Goal: Transaction & Acquisition: Purchase product/service

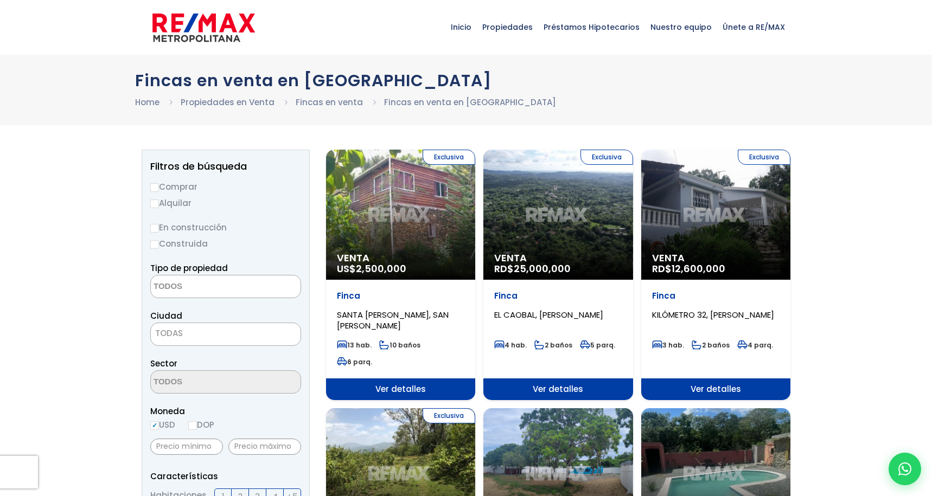
select select
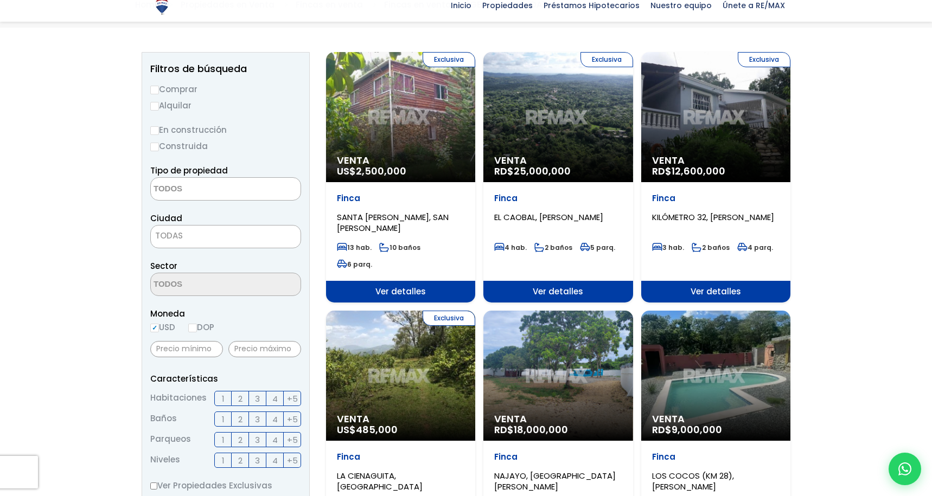
scroll to position [117, 0]
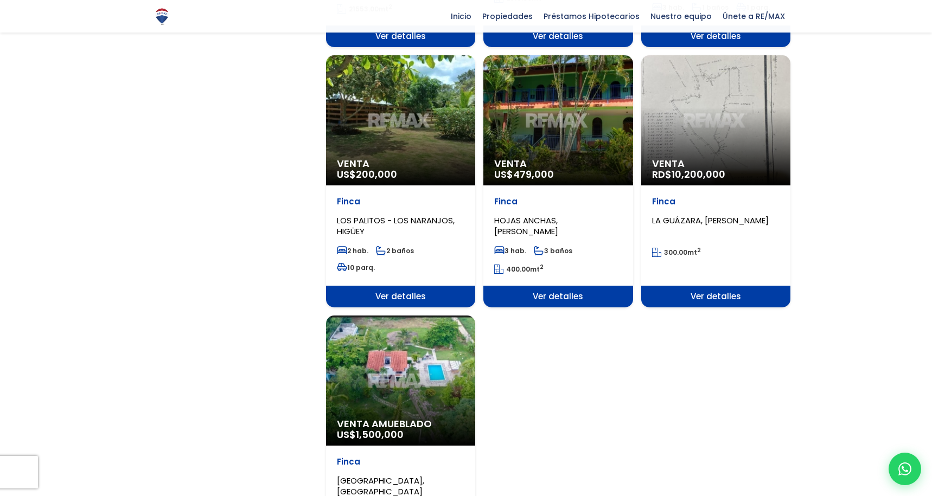
scroll to position [1109, 0]
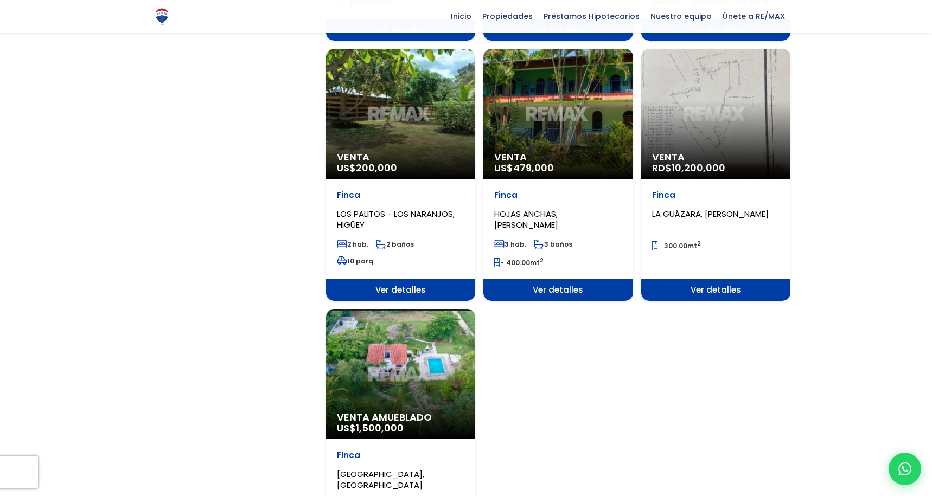
click at [412, 360] on div "Venta Amueblado US$ 1,500,000" at bounding box center [400, 374] width 149 height 130
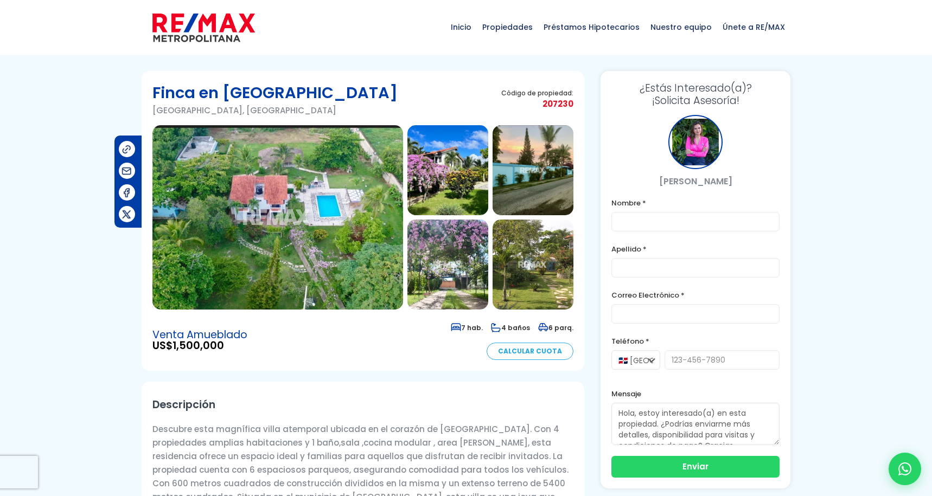
click at [343, 265] on img at bounding box center [277, 217] width 251 height 184
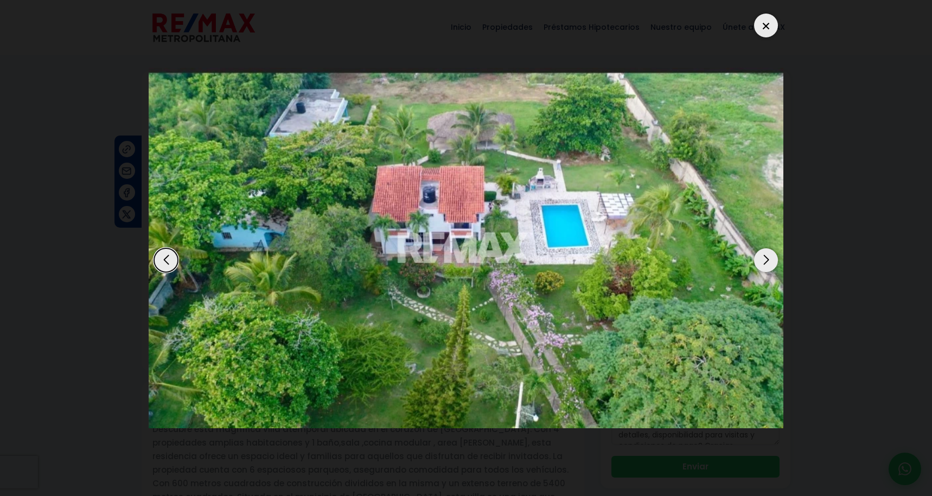
click at [343, 265] on img "1 / 19" at bounding box center [466, 248] width 634 height 360
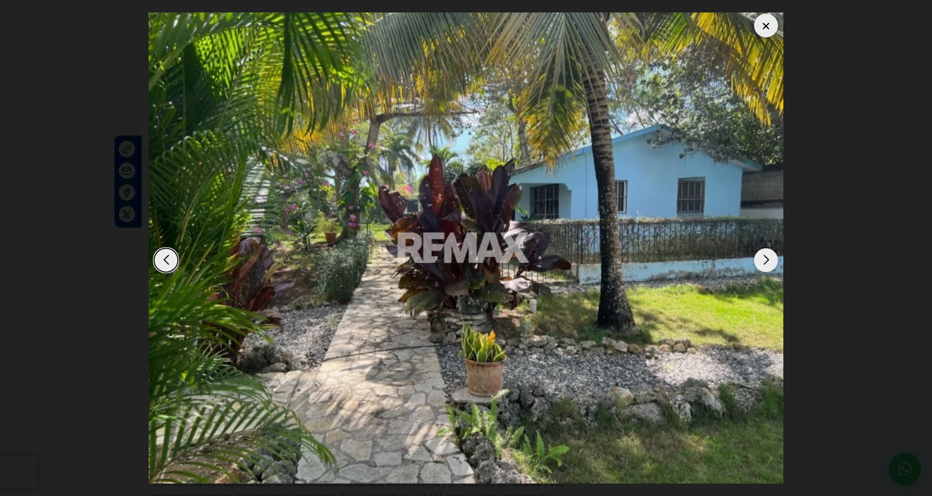
click at [343, 265] on img "19 / 19" at bounding box center [466, 247] width 634 height 471
click at [767, 261] on div "Next slide" at bounding box center [766, 260] width 24 height 24
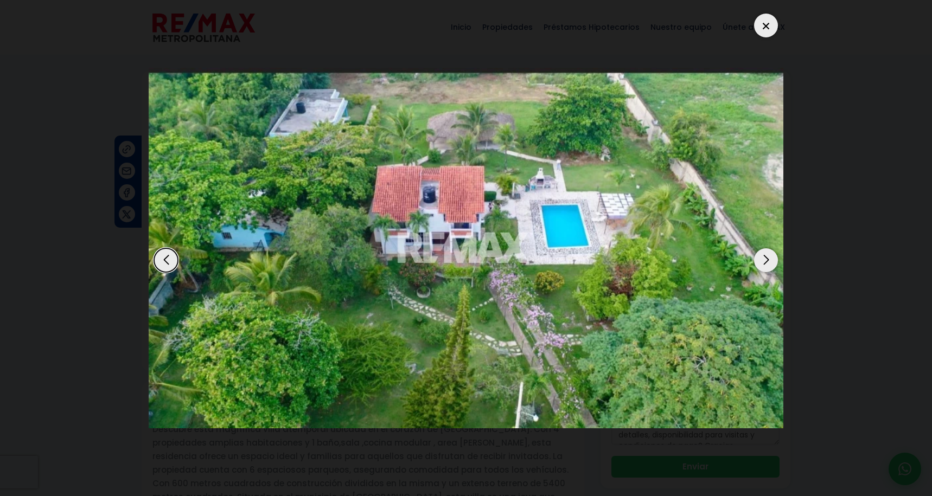
click at [767, 261] on div "Next slide" at bounding box center [766, 260] width 24 height 24
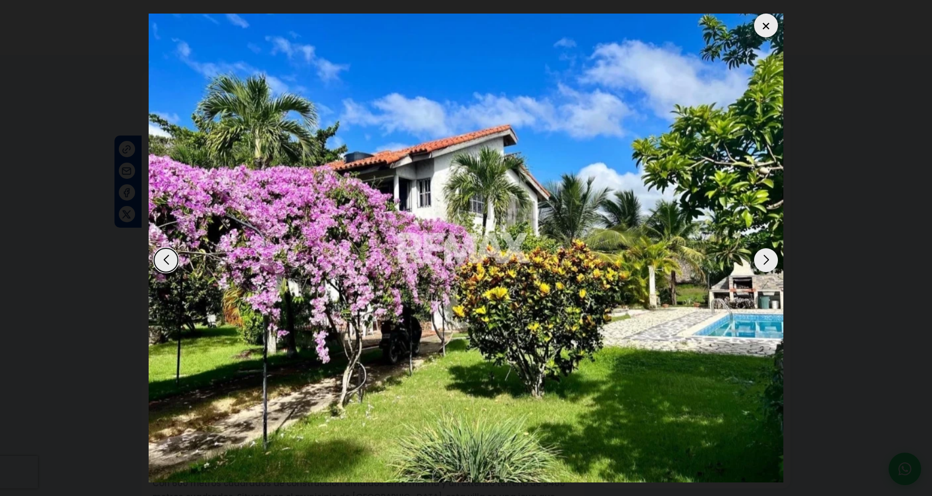
click at [767, 261] on div "Next slide" at bounding box center [766, 260] width 24 height 24
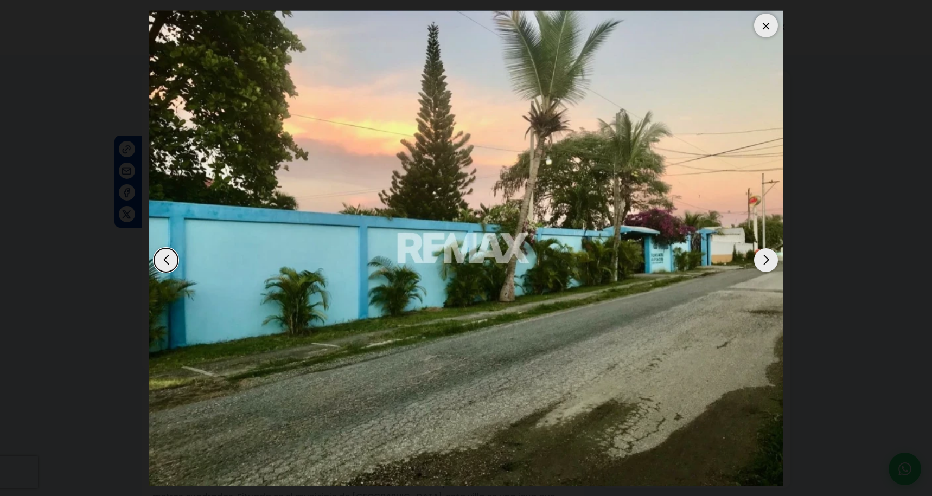
click at [767, 261] on div "Next slide" at bounding box center [766, 260] width 24 height 24
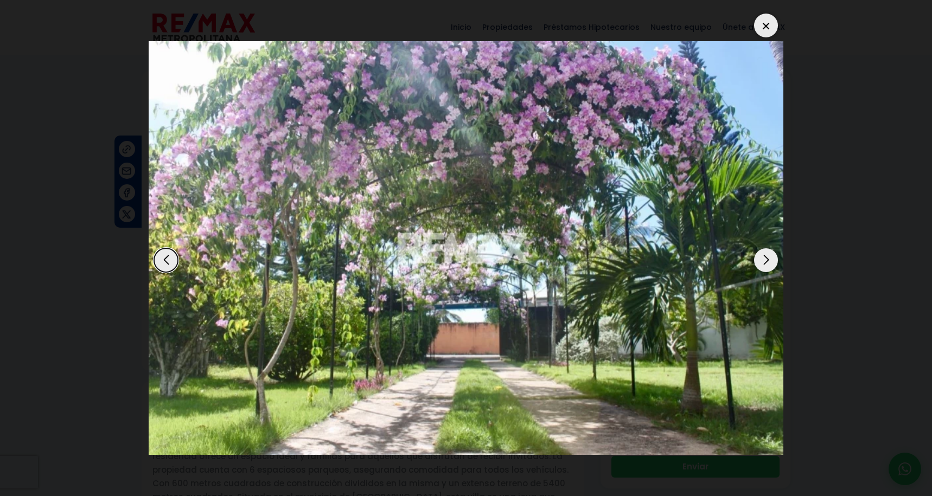
click at [767, 261] on div "Next slide" at bounding box center [766, 260] width 24 height 24
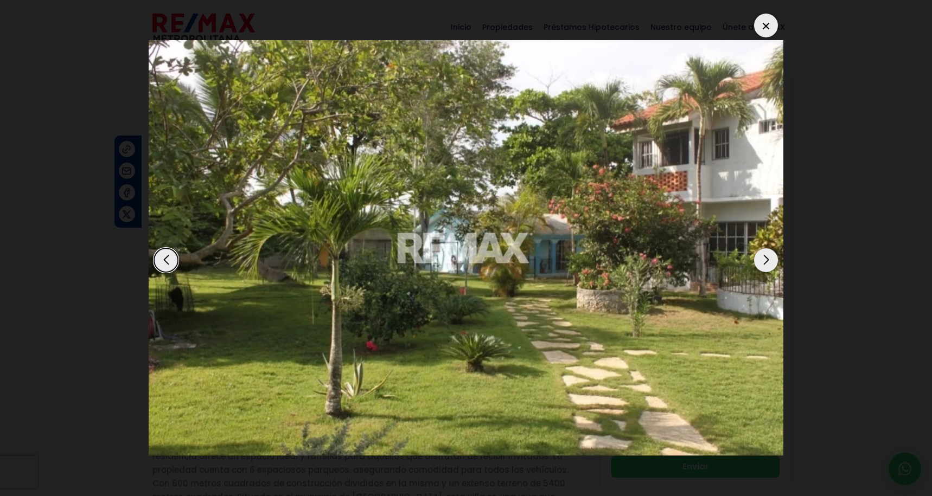
click at [767, 261] on div "Next slide" at bounding box center [766, 260] width 24 height 24
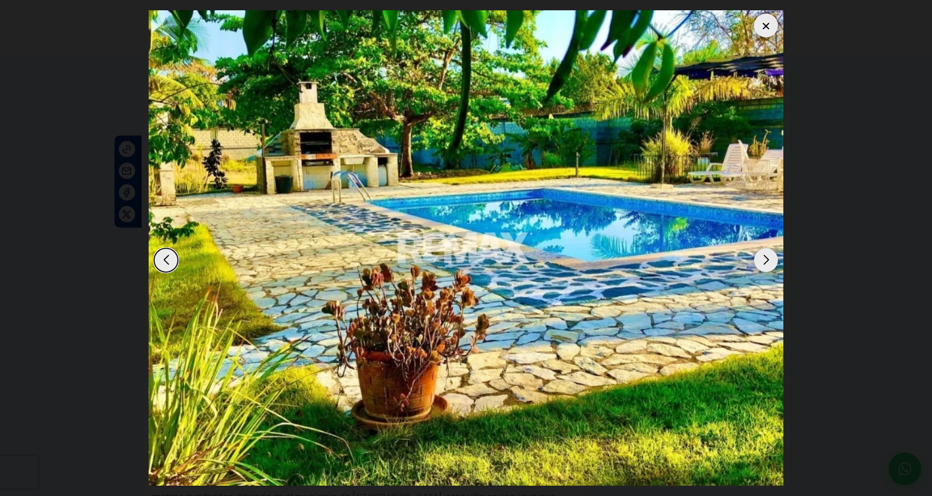
click at [767, 261] on div "Next slide" at bounding box center [766, 260] width 24 height 24
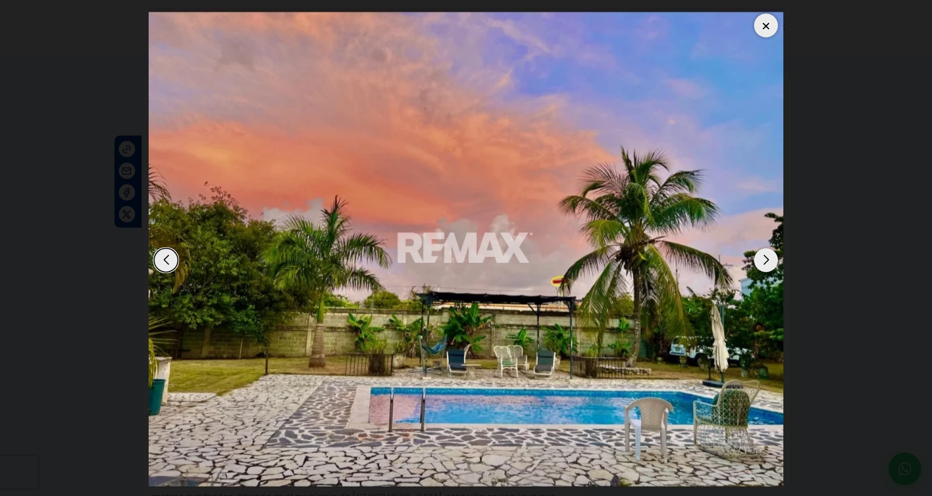
click at [767, 261] on div "Next slide" at bounding box center [766, 260] width 24 height 24
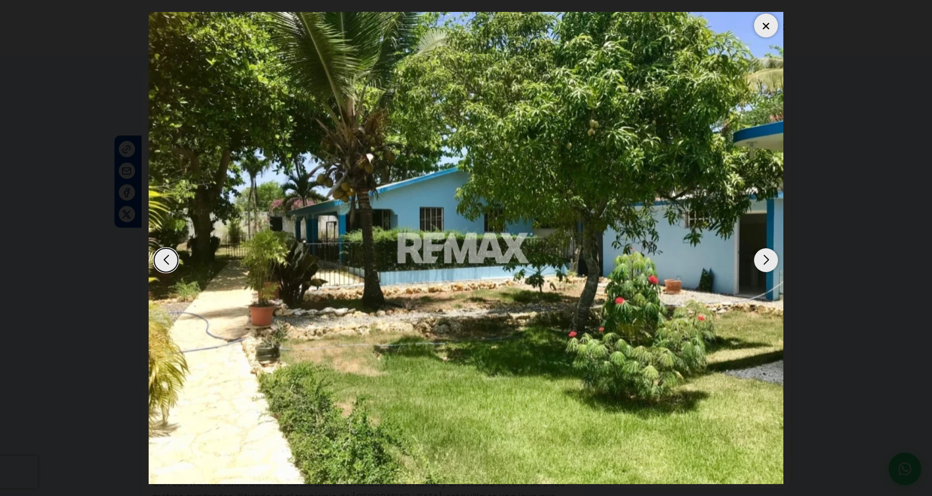
click at [767, 261] on div "Next slide" at bounding box center [766, 260] width 24 height 24
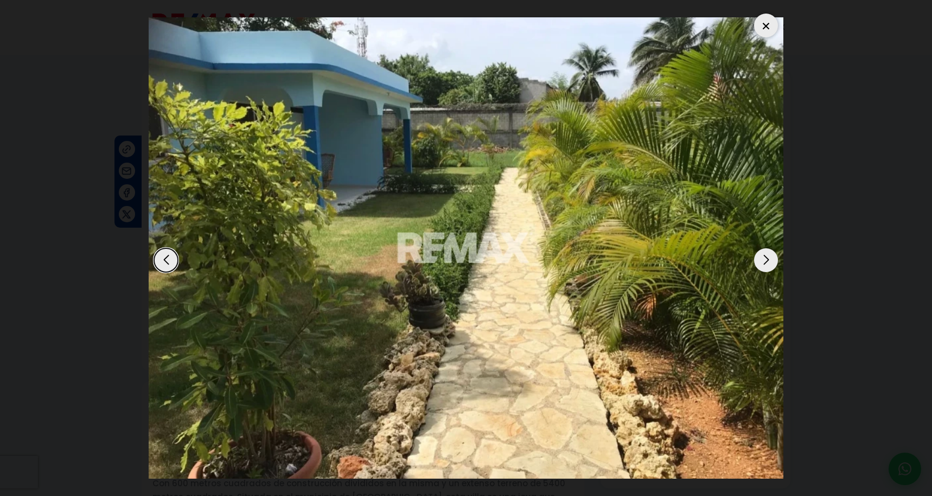
click at [768, 261] on div "Next slide" at bounding box center [766, 260] width 24 height 24
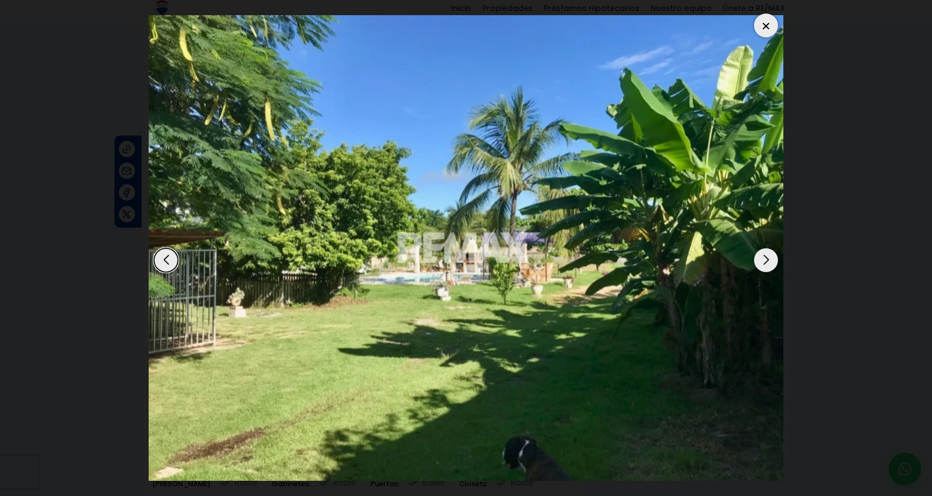
scroll to position [176, 0]
click at [763, 270] on div "Next slide" at bounding box center [766, 260] width 24 height 24
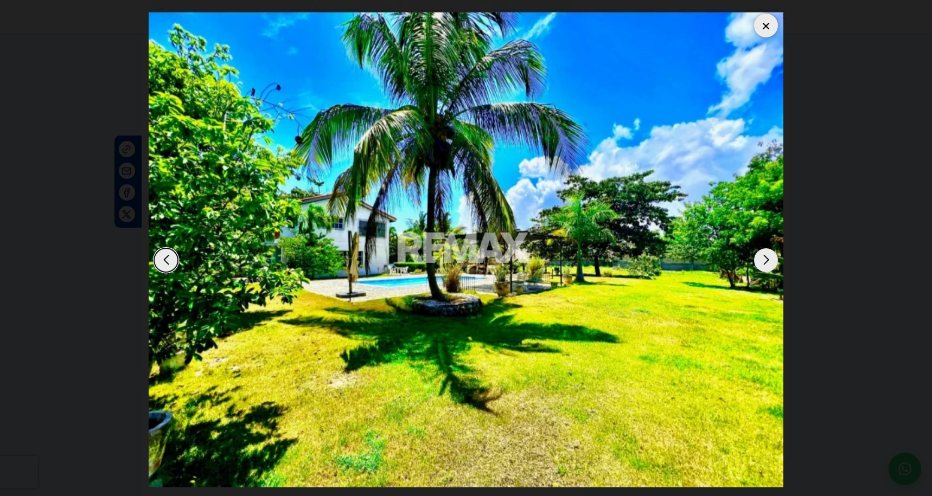
click at [763, 270] on div "Next slide" at bounding box center [766, 260] width 24 height 24
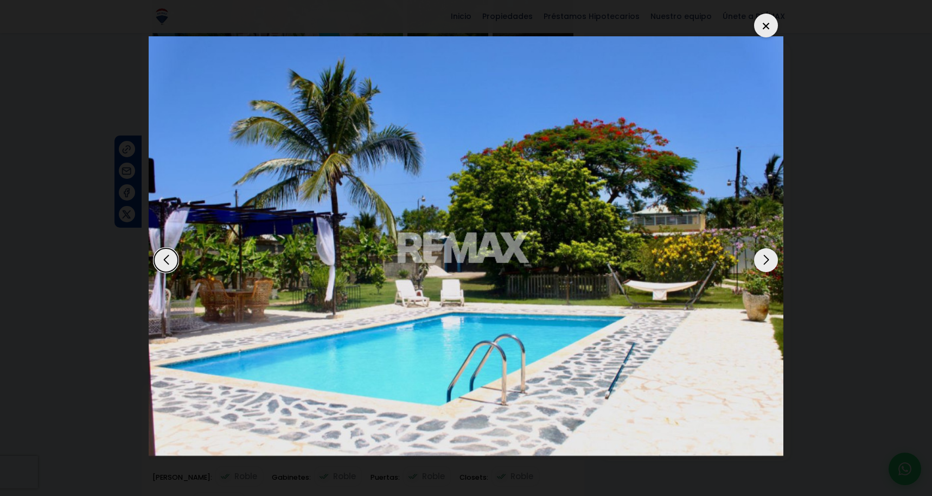
click at [762, 26] on div at bounding box center [766, 26] width 24 height 24
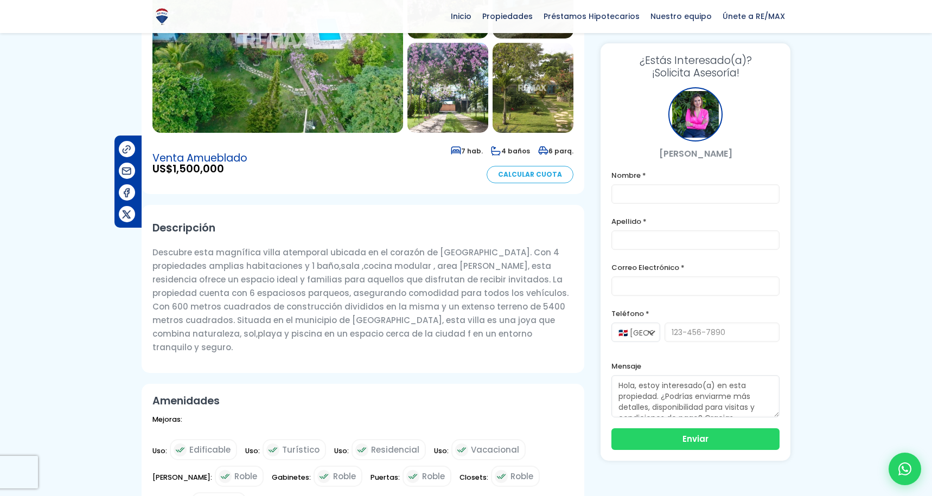
click at [843, 348] on div at bounding box center [466, 404] width 932 height 1021
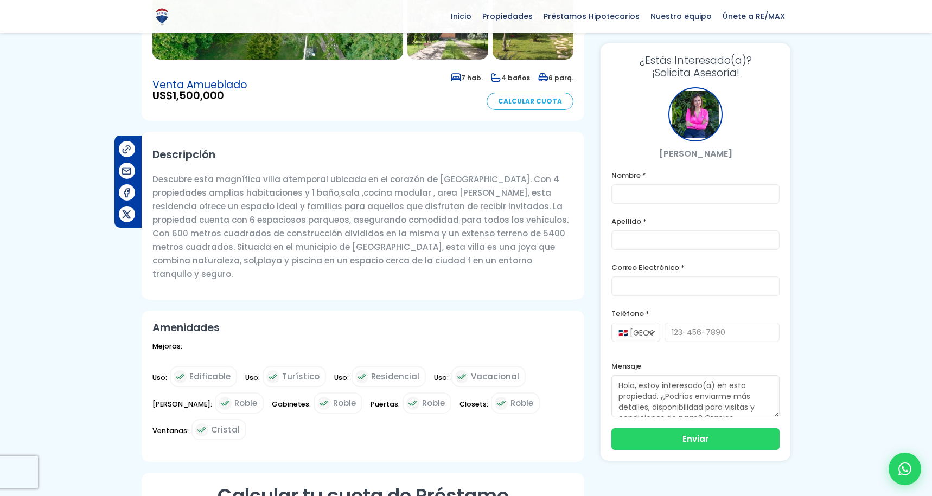
scroll to position [283, 0]
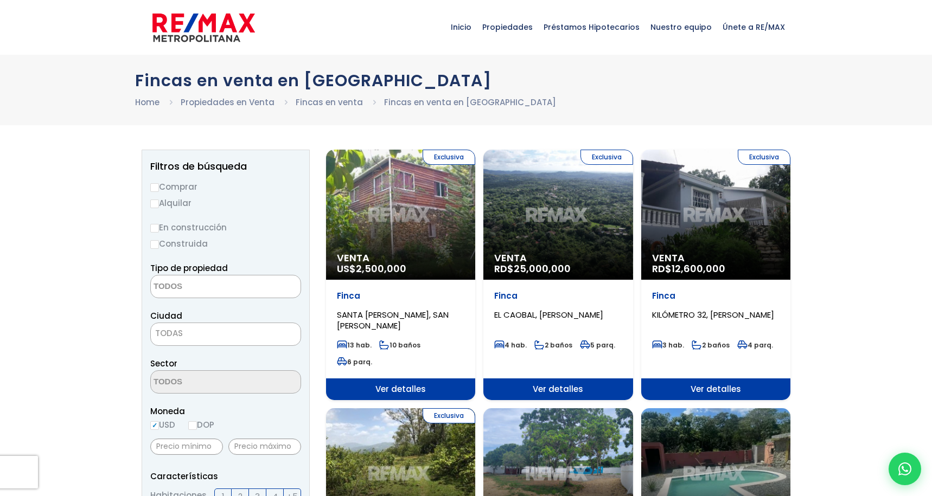
select select
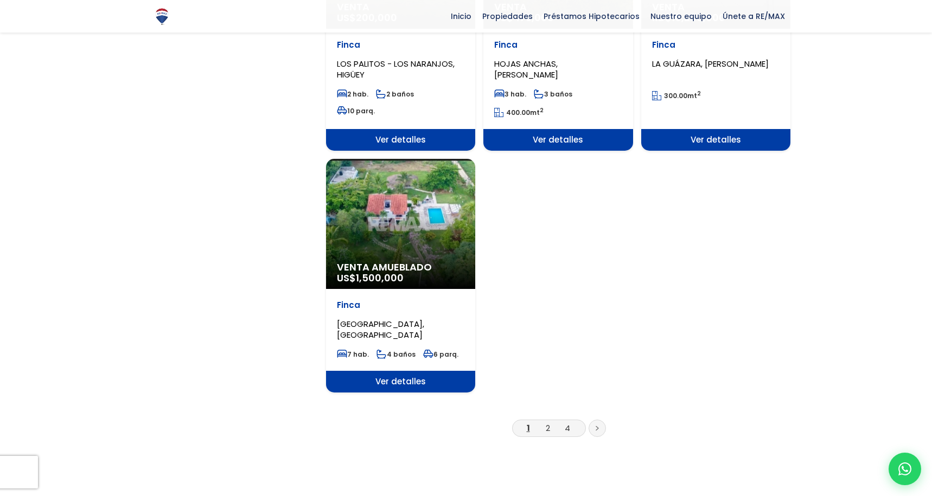
scroll to position [1274, 0]
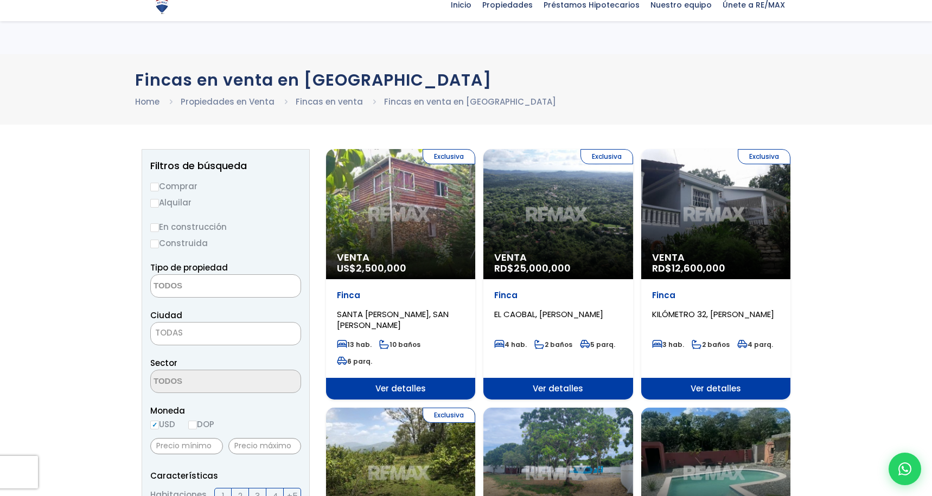
select select
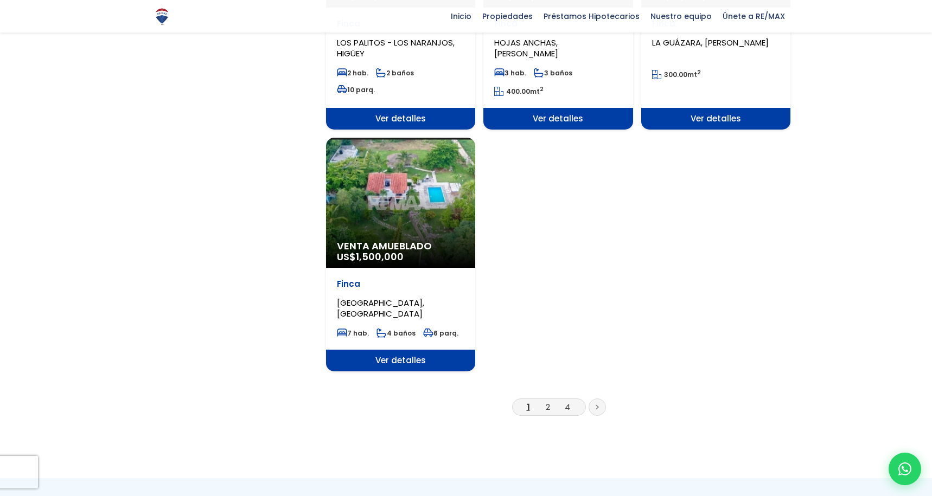
scroll to position [1281, 0]
click at [546, 401] on link "2" at bounding box center [548, 406] width 4 height 11
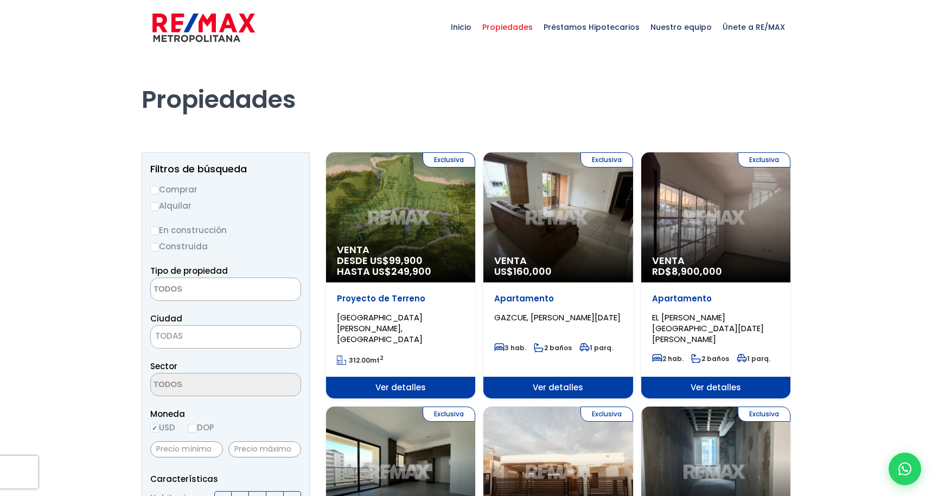
select select
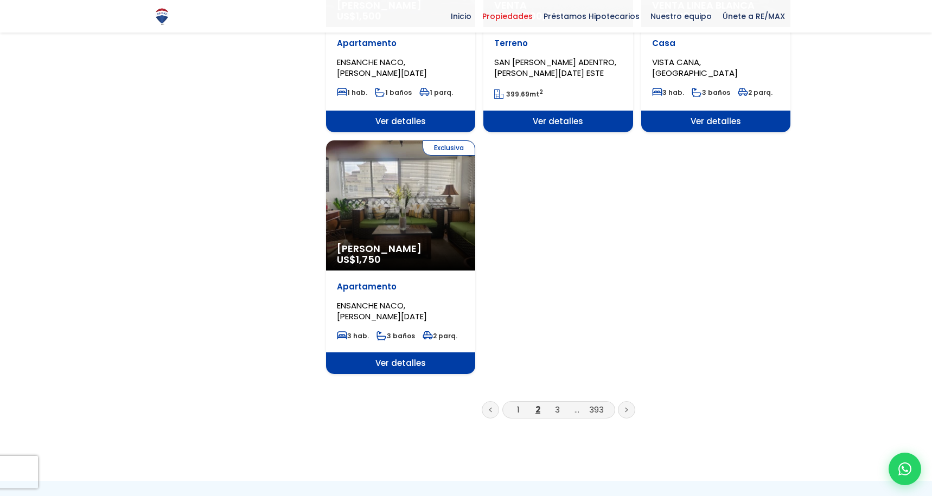
scroll to position [1343, 0]
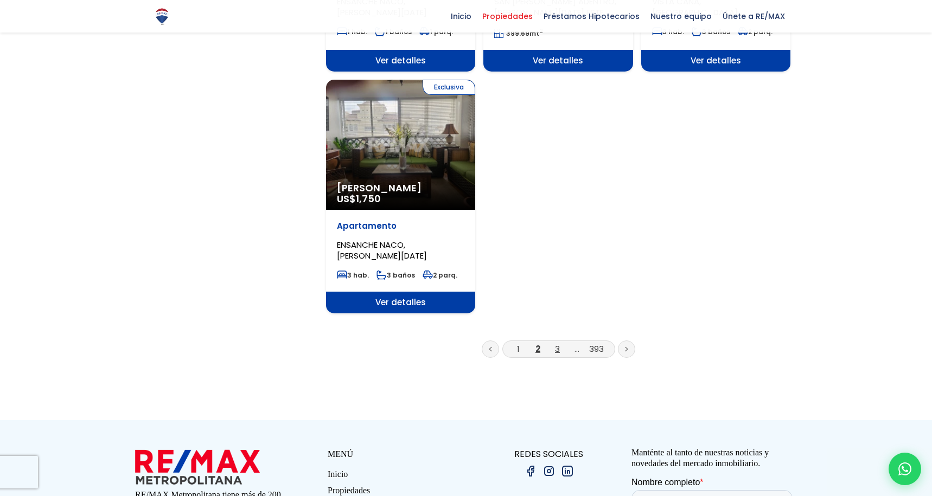
click at [557, 343] on link "3" at bounding box center [557, 348] width 5 height 11
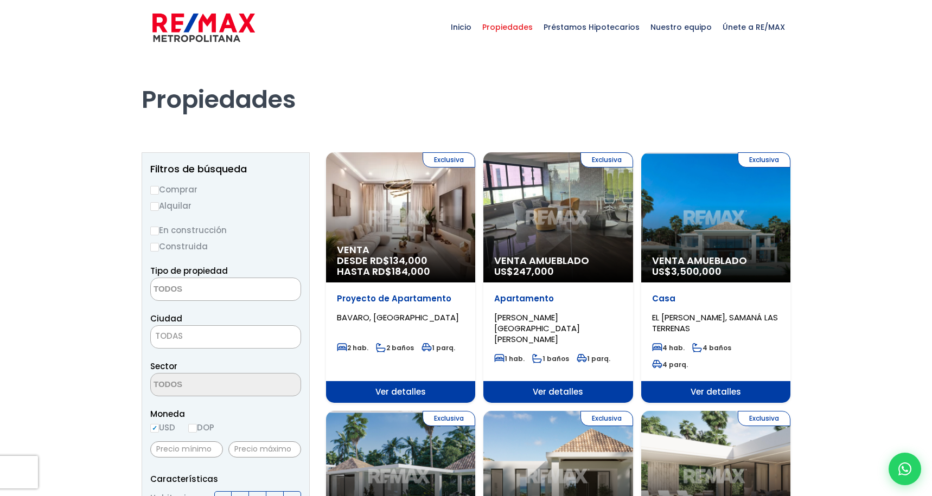
click at [259, 286] on span at bounding box center [225, 289] width 151 height 23
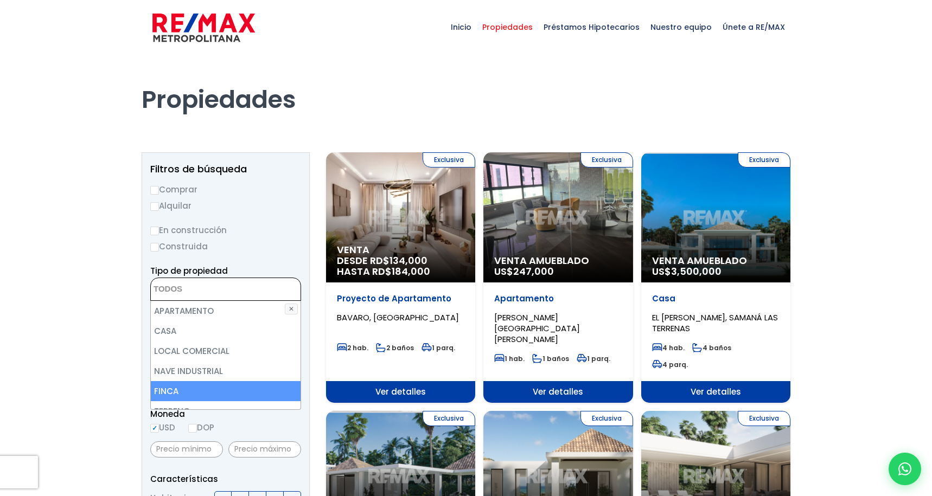
click at [181, 393] on li "FINCA" at bounding box center [226, 391] width 150 height 20
select select "estate"
click at [181, 393] on li "FINCA" at bounding box center [226, 391] width 150 height 20
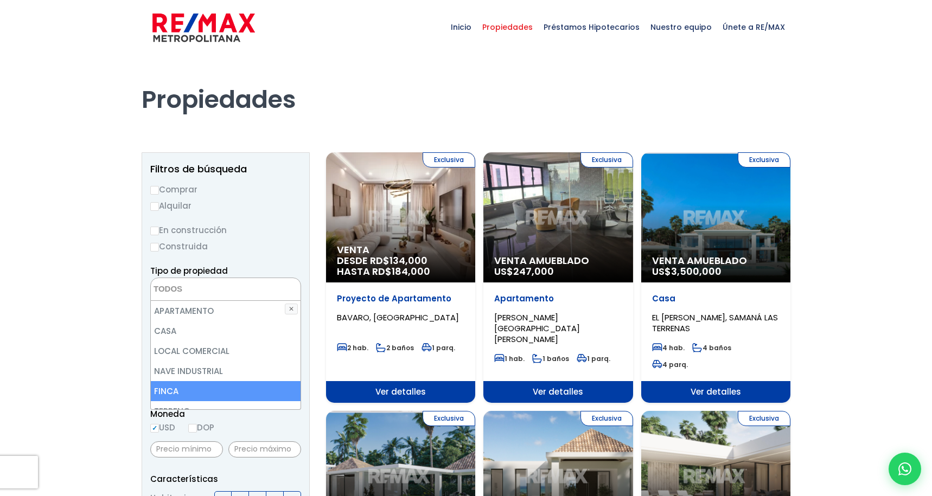
select select "estate"
click at [181, 393] on li "FINCA" at bounding box center [226, 391] width 150 height 20
select select "estate"
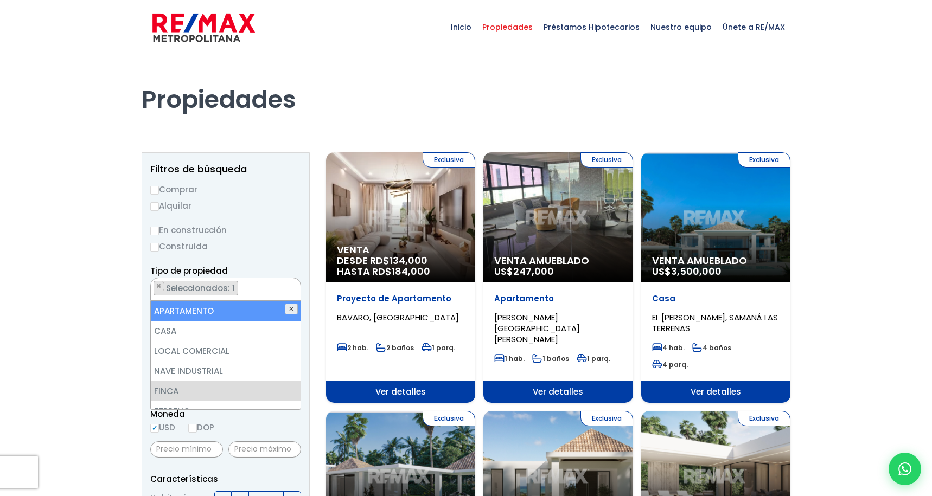
click at [291, 309] on button "✕" at bounding box center [291, 309] width 13 height 11
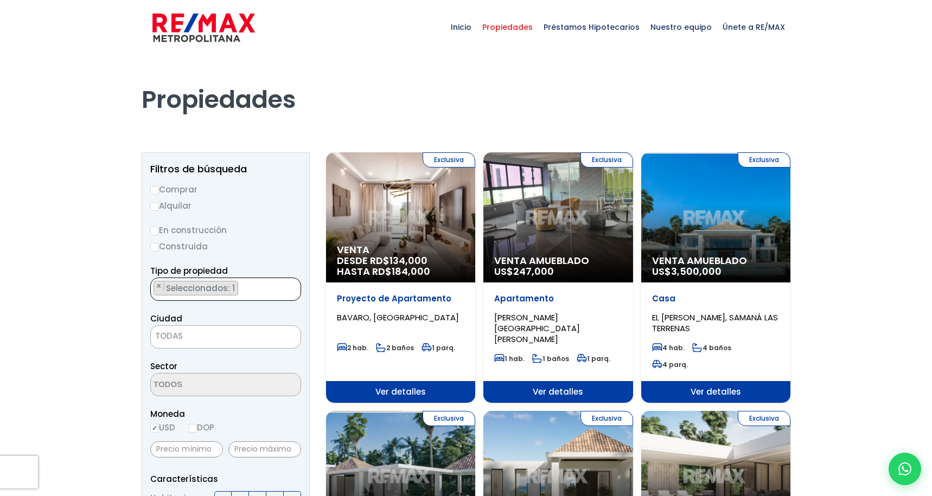
click at [265, 295] on ul "× Seleccionados: 1" at bounding box center [219, 289] width 136 height 23
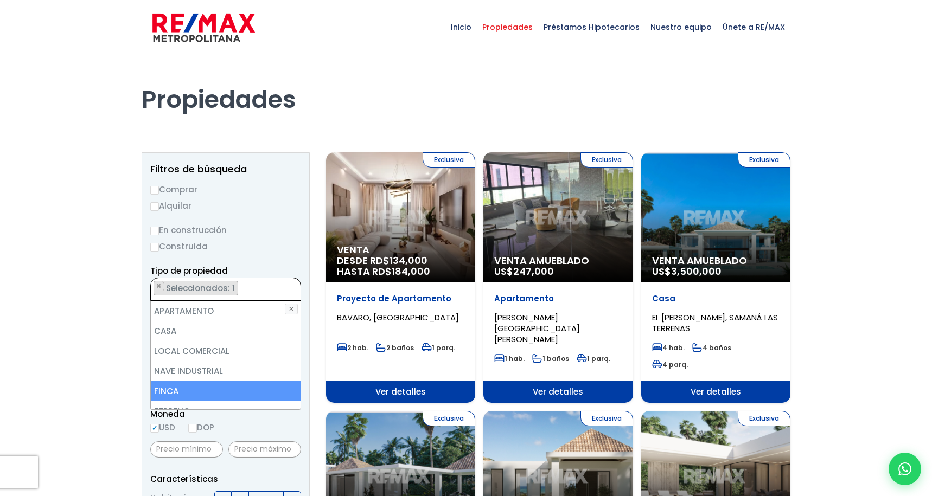
click at [208, 396] on li "FINCA" at bounding box center [226, 391] width 150 height 20
select select
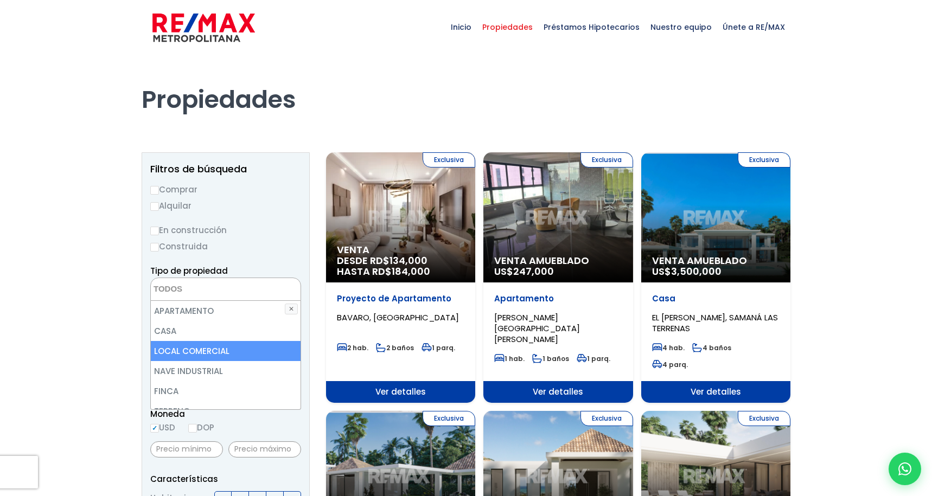
scroll to position [0, 0]
